Goal: Transaction & Acquisition: Purchase product/service

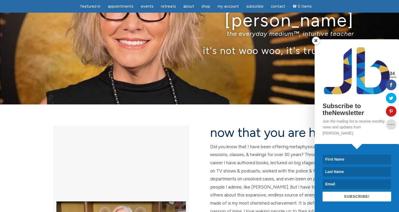
scroll to position [26, 0]
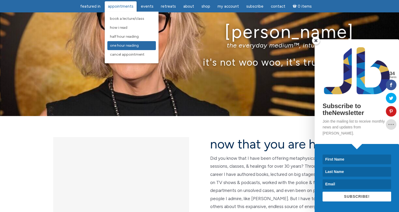
click at [132, 47] on span "One Hour Reading" at bounding box center [124, 45] width 29 height 4
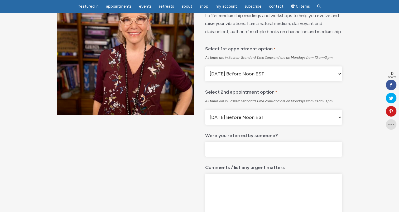
scroll to position [79, 0]
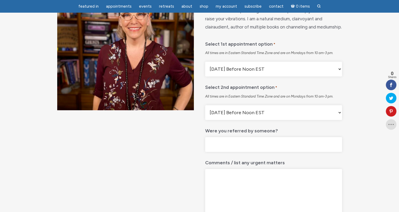
click at [230, 76] on select "Monday Before Noon EST Monday After Noon EST First Available" at bounding box center [273, 69] width 137 height 15
select select "First Available"
click at [205, 75] on select "Monday Before Noon EST Monday After Noon EST First Available" at bounding box center [273, 69] width 137 height 15
click at [242, 120] on select "Monday Before Noon EST Monday After Noon EST First Available" at bounding box center [273, 112] width 137 height 15
select select "First Available"
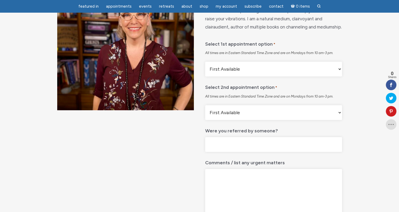
click at [205, 118] on select "Monday Before Noon EST Monday After Noon EST First Available" at bounding box center [273, 112] width 137 height 15
click at [240, 152] on input "Were you referred by someone?" at bounding box center [273, 144] width 137 height 15
type input "Stacey Shuman- sister-in-law"
click at [245, 192] on textarea "Comments / list any urgent matters" at bounding box center [273, 194] width 137 height 51
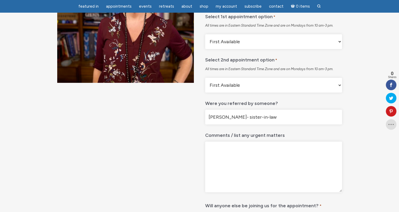
scroll to position [105, 0]
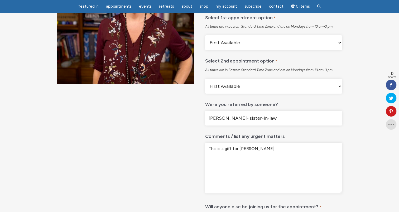
type textarea "This is a gift for Sharon Fries"
drag, startPoint x: 286, startPoint y: 133, endPoint x: 105, endPoint y: 142, distance: 180.6
click at [105, 142] on div "One Hour Reading $ 725.00 I offer mediumship readings and workshops to help you…" at bounding box center [199, 204] width 399 height 534
click at [272, 161] on textarea "This is a gift for Sharon Fries" at bounding box center [273, 168] width 137 height 51
click at [272, 161] on textarea "This is a gift for Sharon Fries from her sister-in-law Stacey Shuman. Renata" at bounding box center [273, 168] width 137 height 51
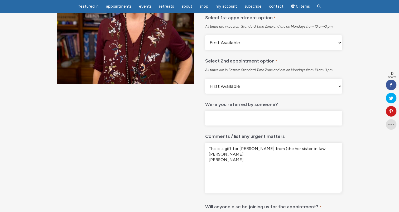
click at [226, 177] on textarea "This is a gift for Sharon Fries from (the her sister-in-law Stacey Shuman. Rena…" at bounding box center [273, 168] width 137 height 51
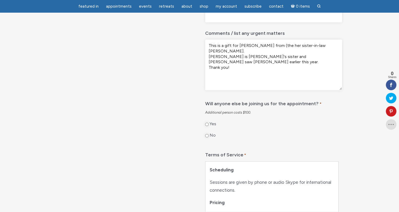
scroll to position [237, 0]
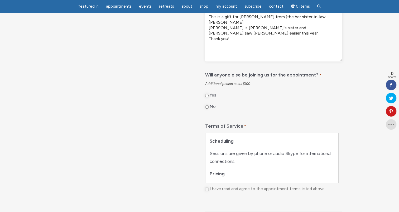
type textarea "This is a gift for Sharon Fries from (the her sister-in-law Stacey Shuman. Rena…"
click at [208, 109] on input "No" at bounding box center [206, 106] width 3 height 3
radio input "true"
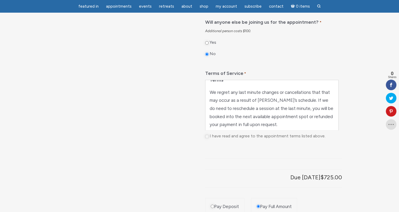
scroll to position [250, 0]
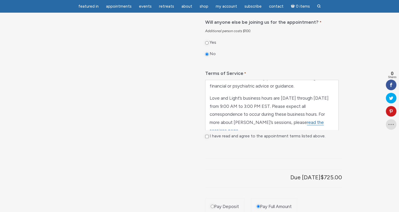
click at [207, 138] on input "I have read and agree to the appointment terms listed above." at bounding box center [206, 136] width 3 height 3
checkbox input "true"
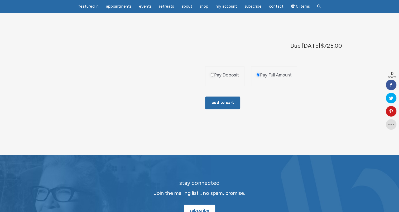
scroll to position [422, 0]
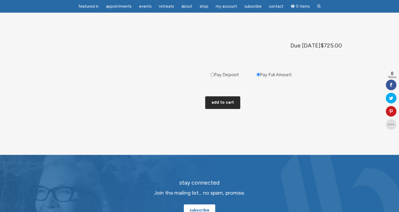
click at [229, 109] on button "Add to cart" at bounding box center [222, 102] width 35 height 13
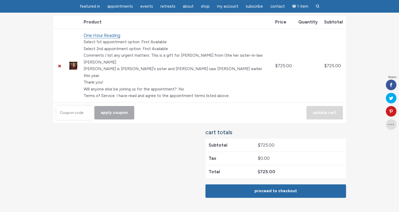
scroll to position [105, 0]
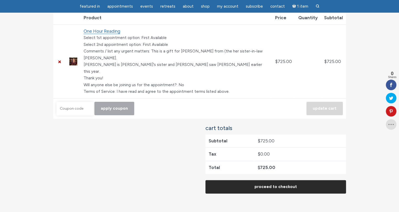
click at [268, 181] on link "Proceed to checkout" at bounding box center [275, 186] width 141 height 13
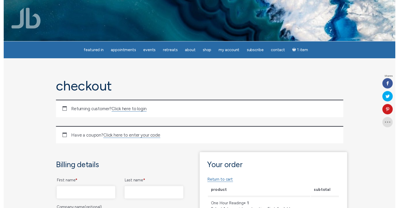
scroll to position [79, 0]
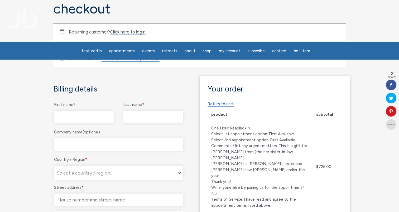
click at [90, 117] on input "First name *" at bounding box center [84, 117] width 60 height 13
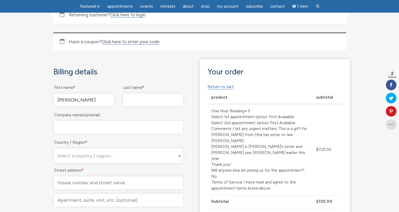
type input "[PERSON_NAME]"
click at [146, 97] on input "Last name *" at bounding box center [153, 100] width 60 height 13
type input "[PERSON_NAME]"
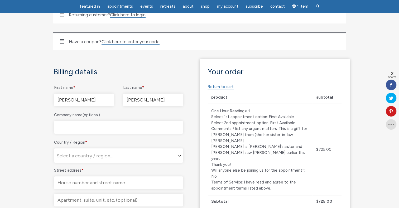
click at [76, 151] on span "Select a country / region…" at bounding box center [118, 156] width 128 height 14
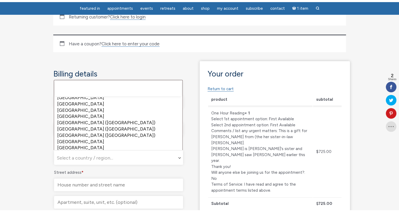
scroll to position [1447, 0]
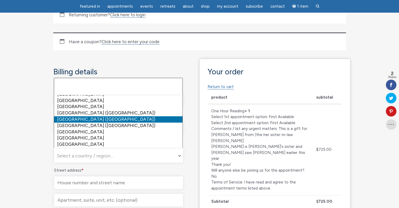
select select "US"
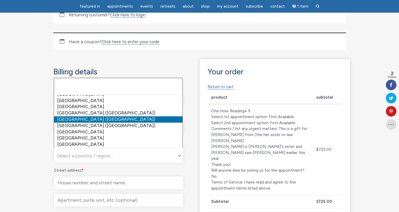
select select "US"
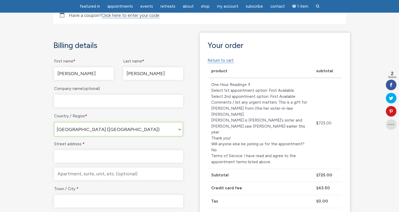
click at [79, 153] on input "Street address *" at bounding box center [118, 156] width 129 height 13
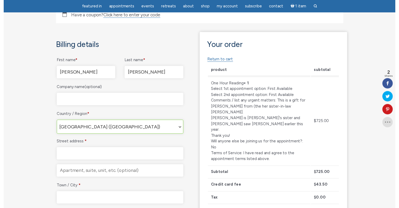
scroll to position [132, 0]
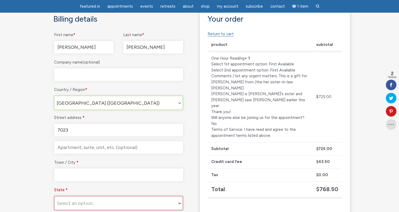
type input "7023"
click at [180, 161] on label "Town / City *" at bounding box center [118, 162] width 129 height 8
click at [180, 168] on input "Town / City *" at bounding box center [118, 174] width 129 height 13
click at [71, 174] on input "Town / City *" at bounding box center [118, 174] width 129 height 13
type input "[GEOGRAPHIC_DATA]"
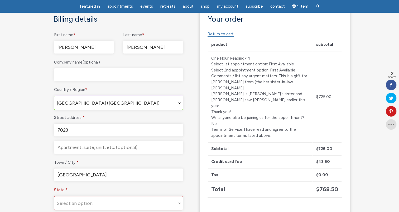
click at [42, 152] on section "Checkout Returning customer? Click here to login If you have shopped with us be…" at bounding box center [199, 157] width 399 height 494
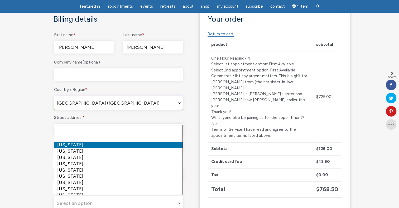
click at [83, 202] on span "Select an option…" at bounding box center [76, 203] width 39 height 6
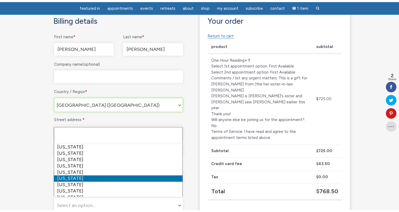
scroll to position [105, 0]
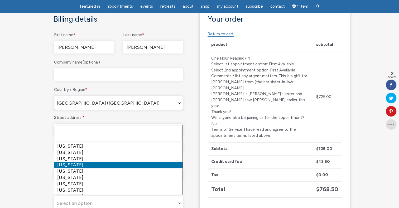
select select "MD"
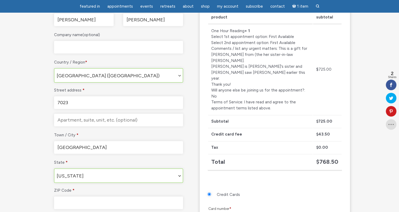
scroll to position [211, 0]
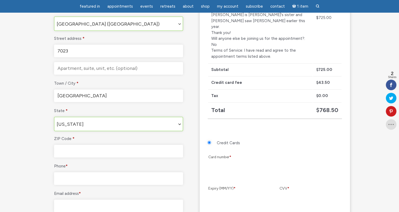
click at [66, 151] on input "ZIP Code *" at bounding box center [118, 151] width 129 height 13
type input "21209"
click at [15, 167] on section "Checkout Returning customer? Click here to login If you have shopped with us be…" at bounding box center [199, 78] width 399 height 495
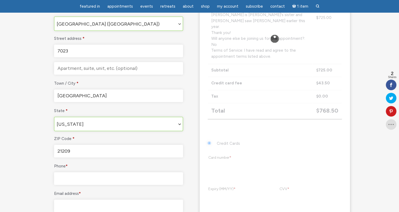
click at [78, 176] on input "Phone *" at bounding box center [118, 178] width 129 height 13
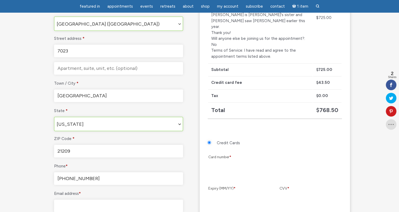
type input "[PHONE_NUMBER]"
click at [83, 205] on input "Email address *" at bounding box center [118, 206] width 129 height 13
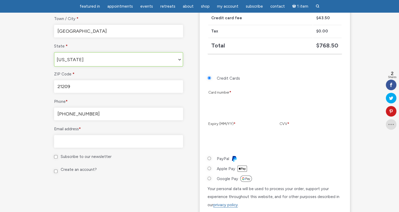
scroll to position [290, 0]
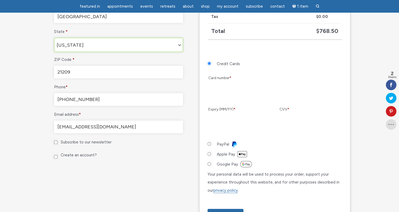
type input "[EMAIL_ADDRESS][DOMAIN_NAME]"
click at [117, 179] on div "Billing details First name * [PERSON_NAME] Last name * [PERSON_NAME] Company na…" at bounding box center [124, 36] width 150 height 377
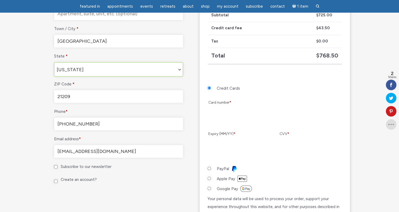
scroll to position [237, 0]
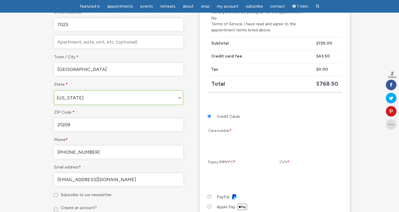
click at [284, 113] on li "Credit Cards Card number * Expiry (MM/YY) * CVV *" at bounding box center [275, 153] width 134 height 80
click at [361, 128] on section "Checkout Returning customer? Click here to login If you have shopped with us be…" at bounding box center [199, 52] width 399 height 494
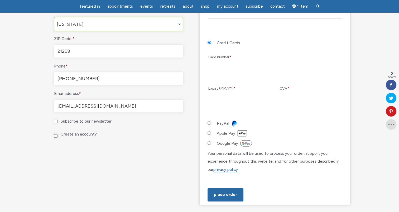
scroll to position [343, 0]
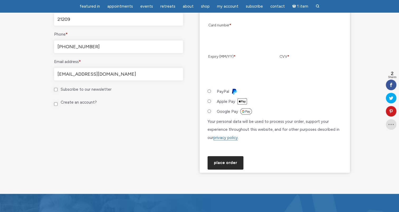
click at [222, 166] on button "Place order" at bounding box center [226, 162] width 36 height 13
